Goal: Find specific page/section: Find specific page/section

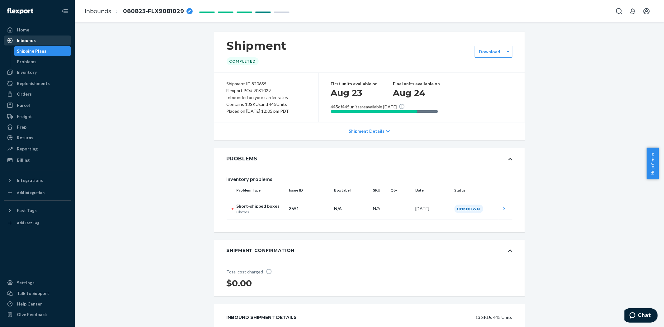
click at [31, 37] on div "Inbounds" at bounding box center [26, 40] width 19 height 6
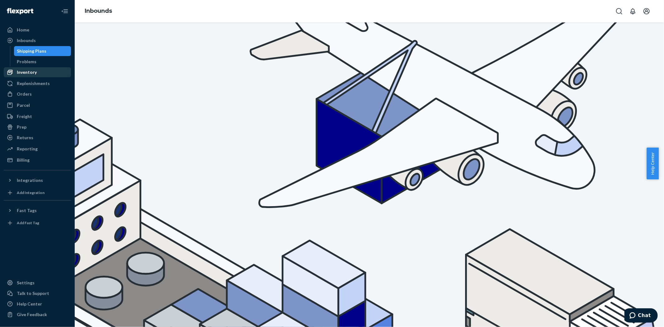
click at [26, 71] on div "Inventory" at bounding box center [27, 72] width 20 height 6
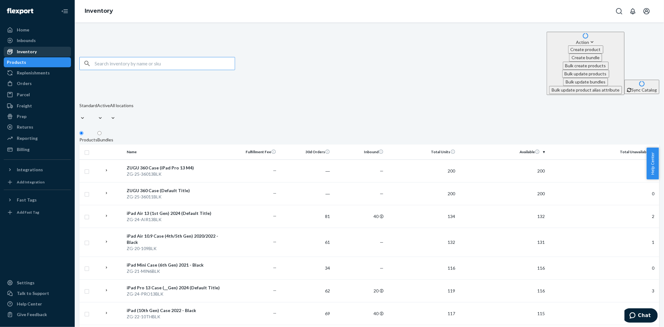
click at [28, 49] on div "Inventory" at bounding box center [27, 52] width 20 height 6
click at [119, 57] on input "text" at bounding box center [165, 63] width 140 height 12
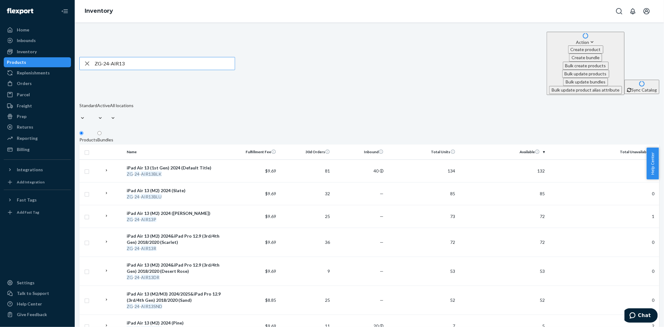
click at [134, 57] on input "ZG-24-AIR13" at bounding box center [165, 63] width 140 height 12
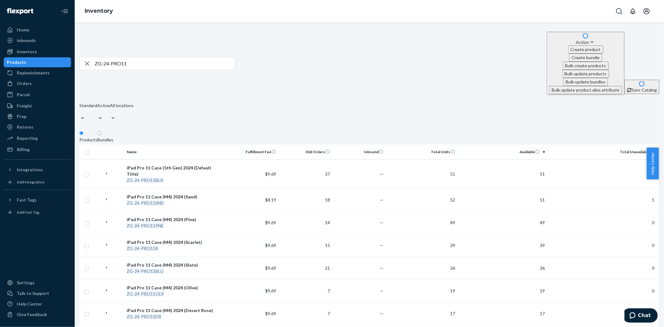
scroll to position [1, 0]
click at [138, 56] on input "ZG-24-PRO11" at bounding box center [165, 62] width 140 height 12
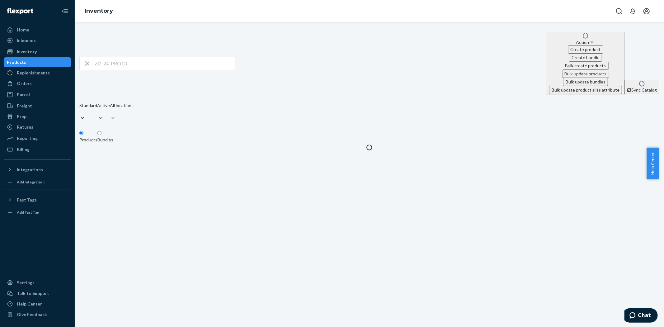
scroll to position [0, 0]
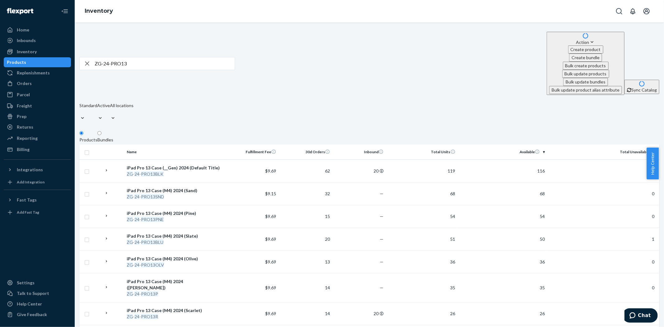
click at [142, 57] on input "ZG-24-PRO13" at bounding box center [165, 63] width 140 height 12
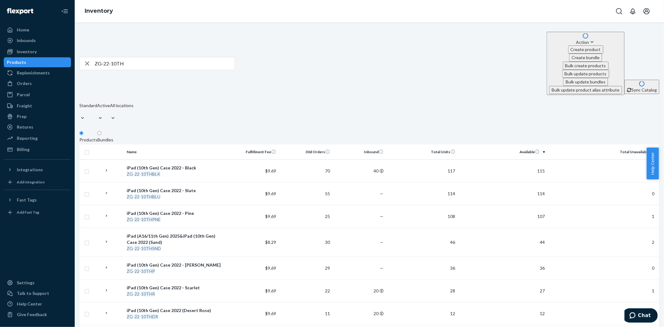
click at [141, 57] on input "ZG-22-10TH" at bounding box center [165, 63] width 140 height 12
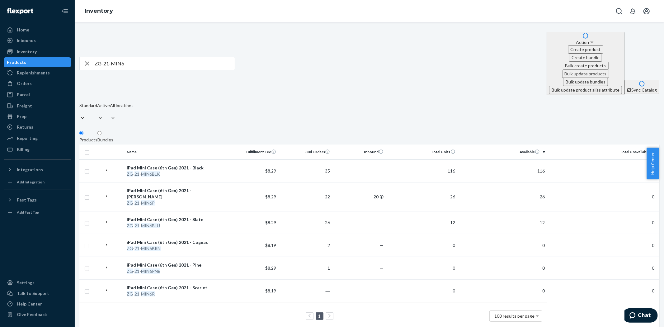
click at [129, 57] on input "ZG-21-MIN6" at bounding box center [165, 63] width 140 height 12
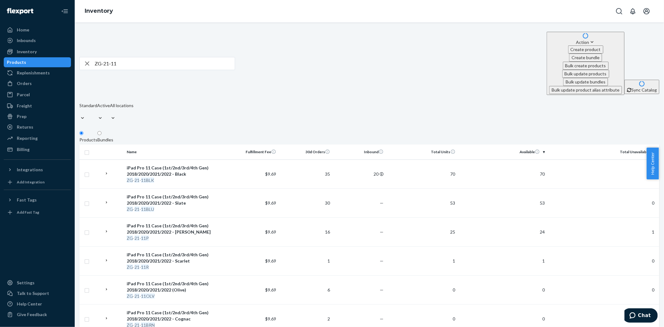
click at [134, 57] on input "ZG-21-11" at bounding box center [165, 63] width 140 height 12
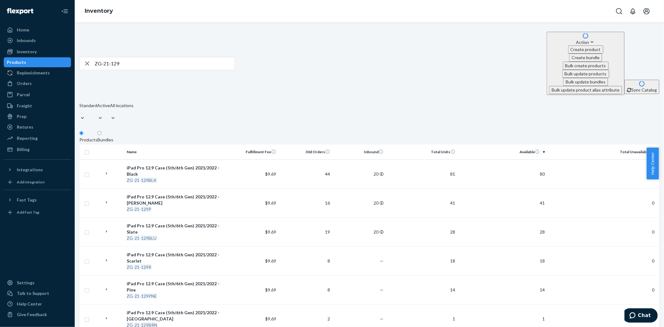
click at [136, 57] on input "ZG-21-129" at bounding box center [165, 63] width 140 height 12
drag, startPoint x: 124, startPoint y: 40, endPoint x: 119, endPoint y: 40, distance: 4.5
click at [124, 57] on input "ZG-20-109" at bounding box center [165, 63] width 140 height 12
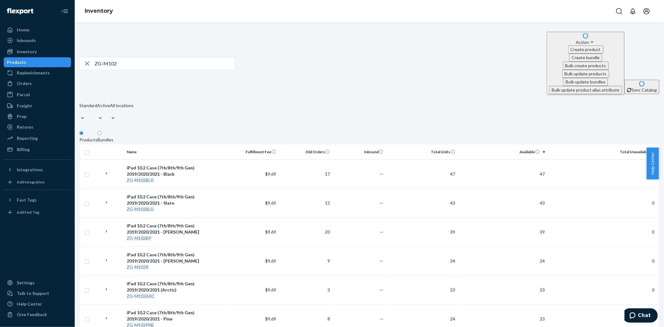
click at [129, 57] on input "ZG-M102" at bounding box center [165, 63] width 140 height 12
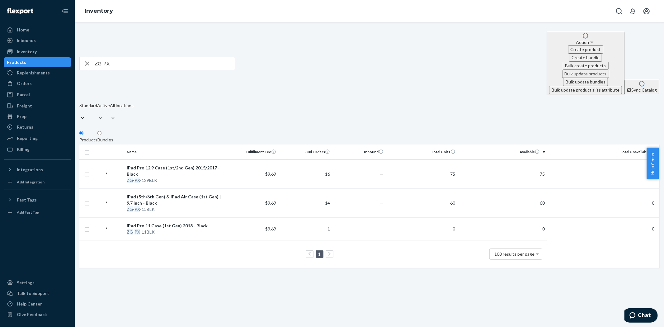
click at [116, 57] on input "ZG-PX" at bounding box center [165, 63] width 140 height 12
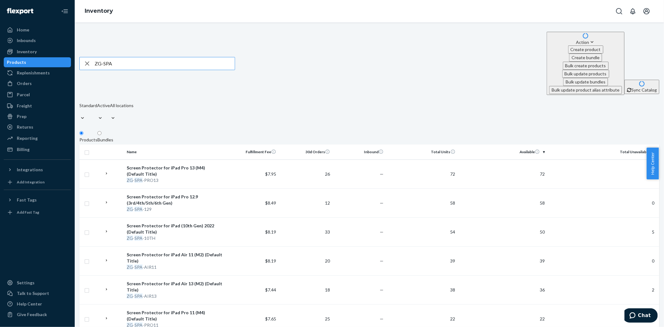
click at [130, 57] on input "ZG-SPA" at bounding box center [165, 63] width 140 height 12
type input "ZG-WIPE"
